Goal: Task Accomplishment & Management: Use online tool/utility

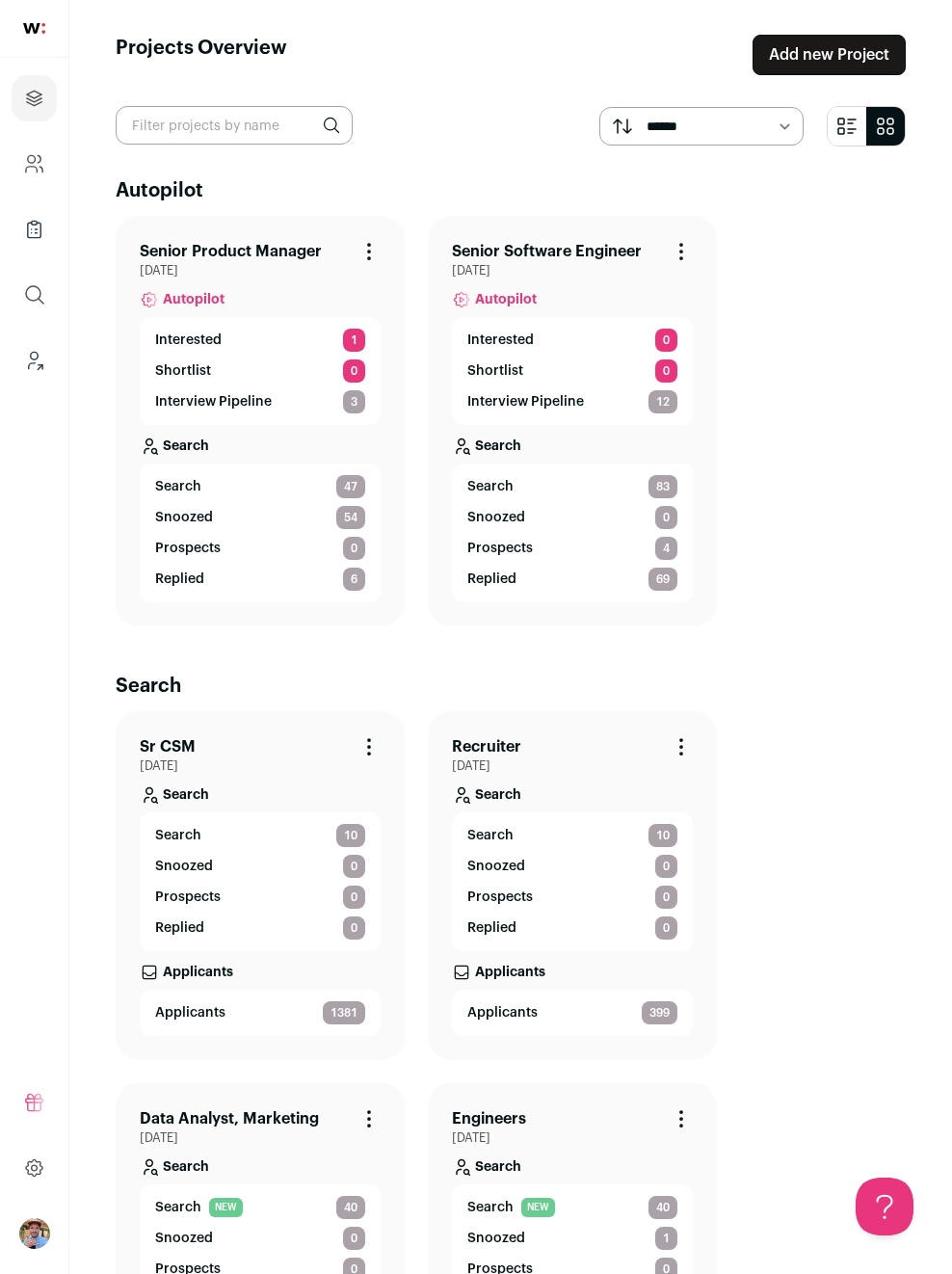
click at [256, 239] on li "Senior Product Manager Project Actions Archive Project [DATE] Autopilot Interes…" at bounding box center [260, 420] width 289 height 411
click at [252, 257] on link "Senior Product Manager" at bounding box center [230, 252] width 182 height 23
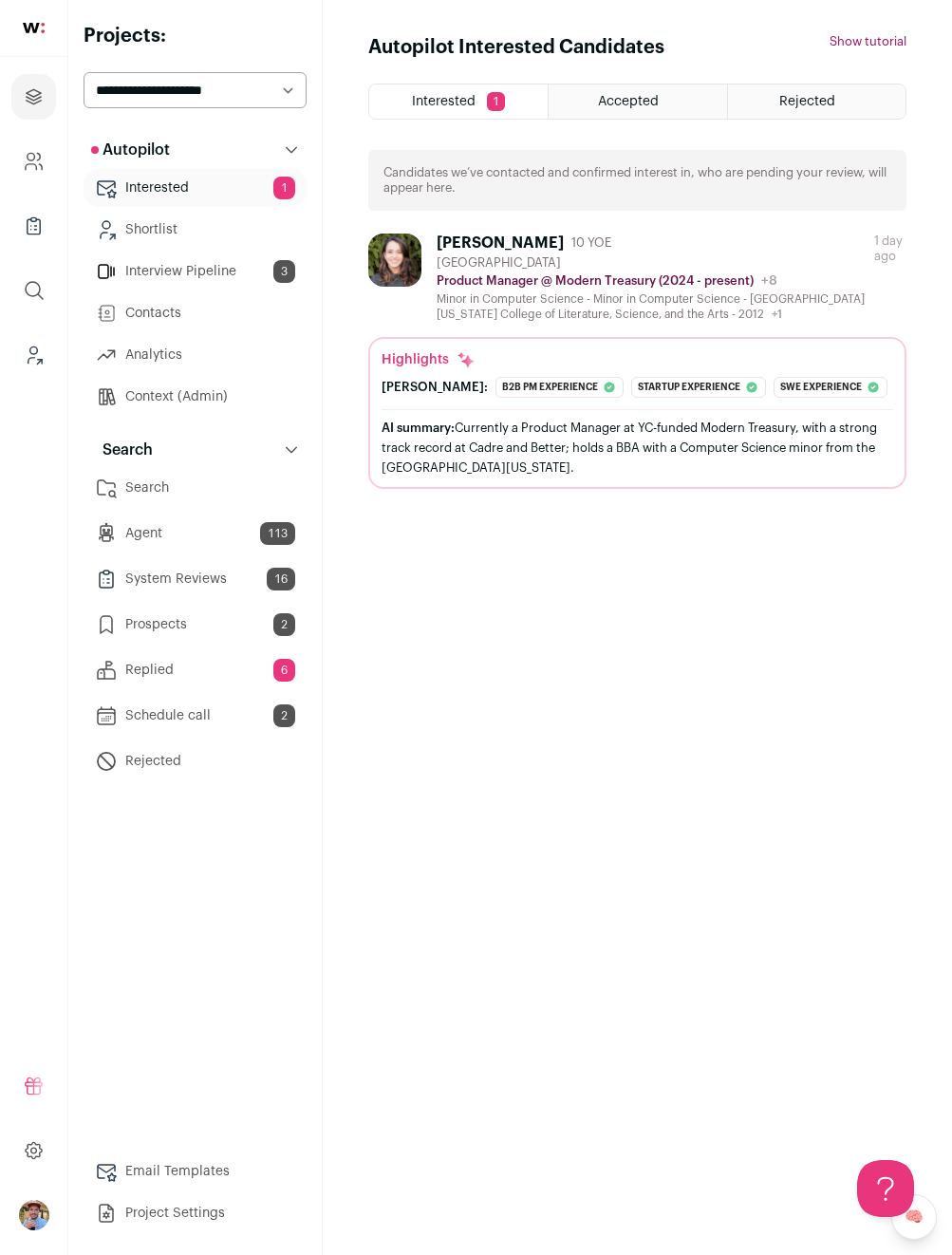
click at [167, 480] on link "Search" at bounding box center [195, 488] width 223 height 38
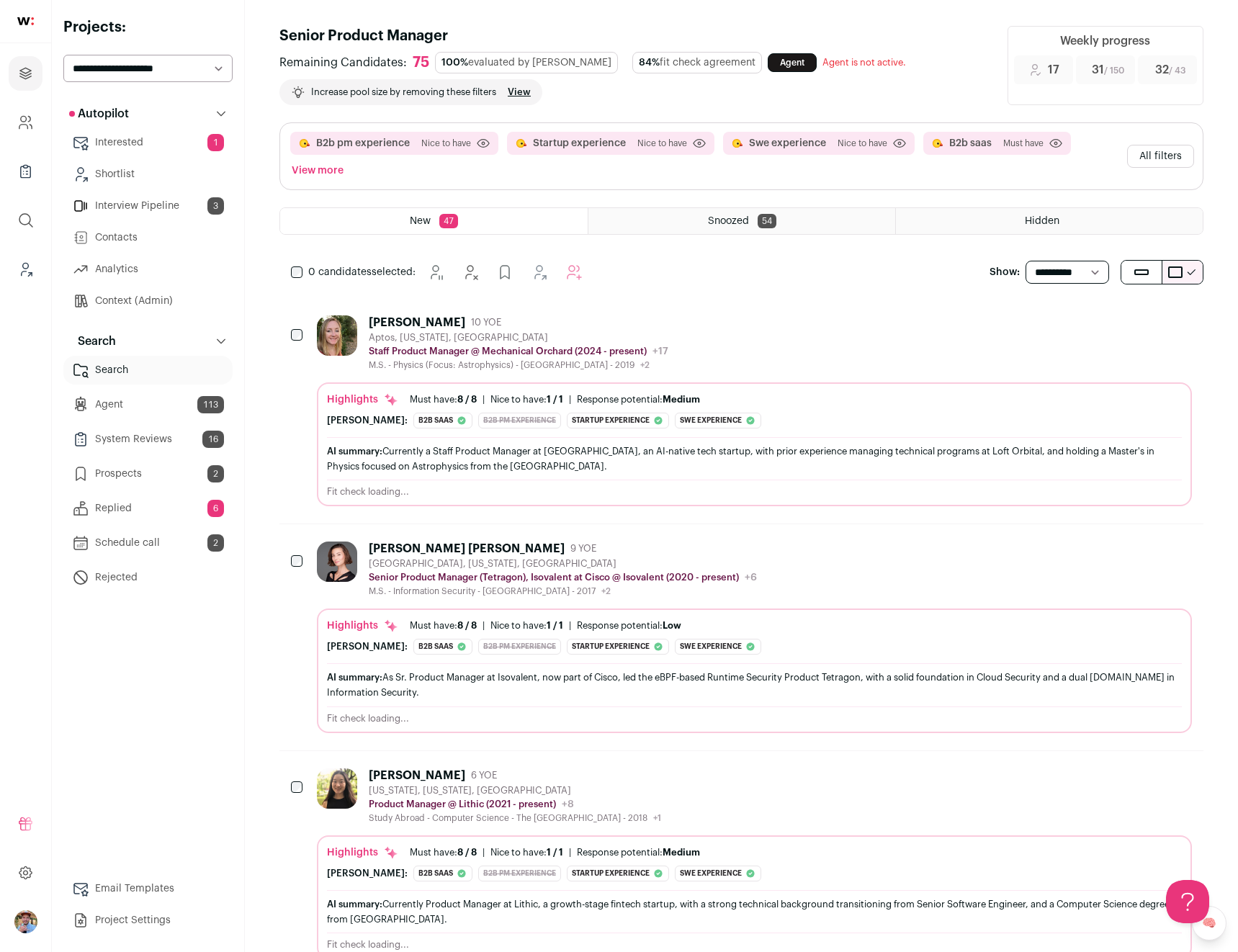
click at [711, 158] on button "All filters" at bounding box center [1161, 157] width 67 height 23
